Goal: Information Seeking & Learning: Learn about a topic

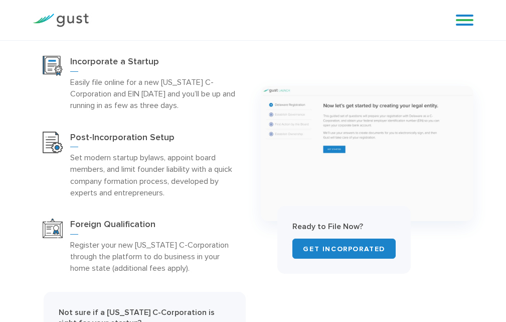
scroll to position [5796, 0]
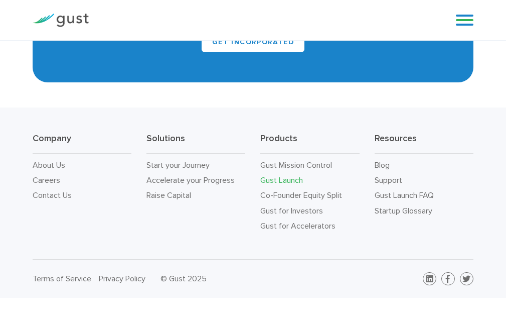
click at [404, 195] on link "Gust Launch FAQ" at bounding box center [404, 195] width 59 height 10
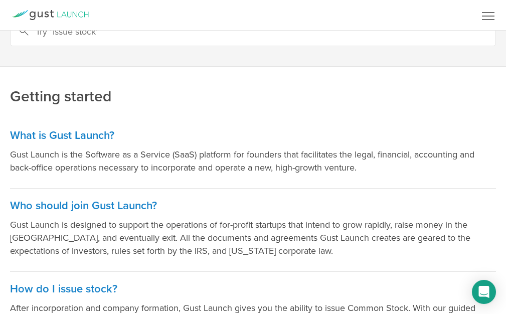
scroll to position [616, 0]
